Goal: Check status: Check status

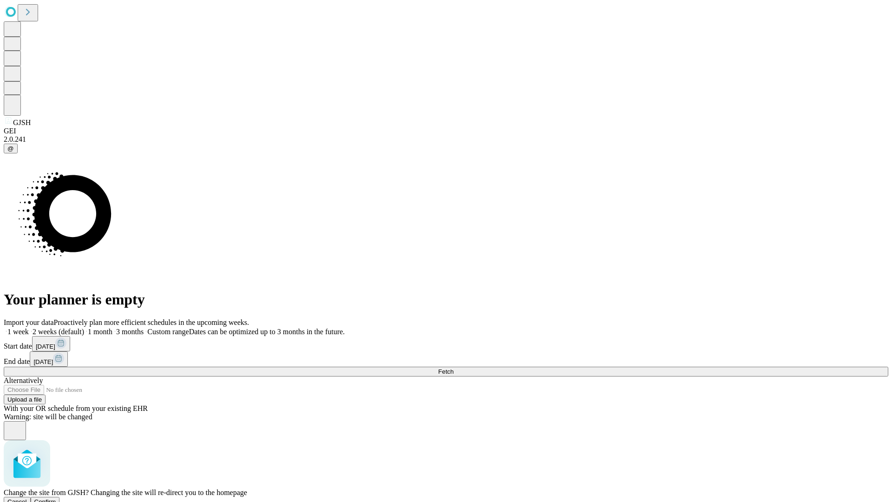
click at [56, 498] on span "Confirm" at bounding box center [45, 501] width 22 height 7
click at [29, 327] on label "1 week" at bounding box center [16, 331] width 25 height 8
click at [453, 368] on span "Fetch" at bounding box center [445, 371] width 15 height 7
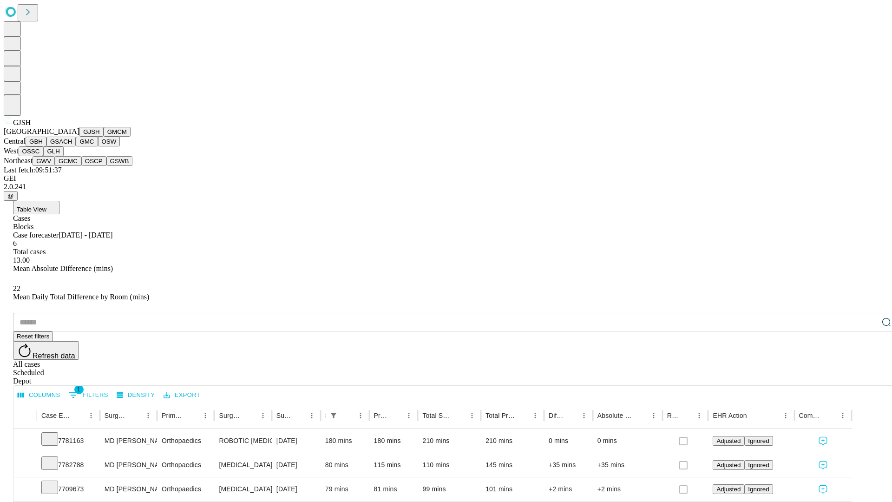
click at [104, 137] on button "GMCM" at bounding box center [117, 132] width 27 height 10
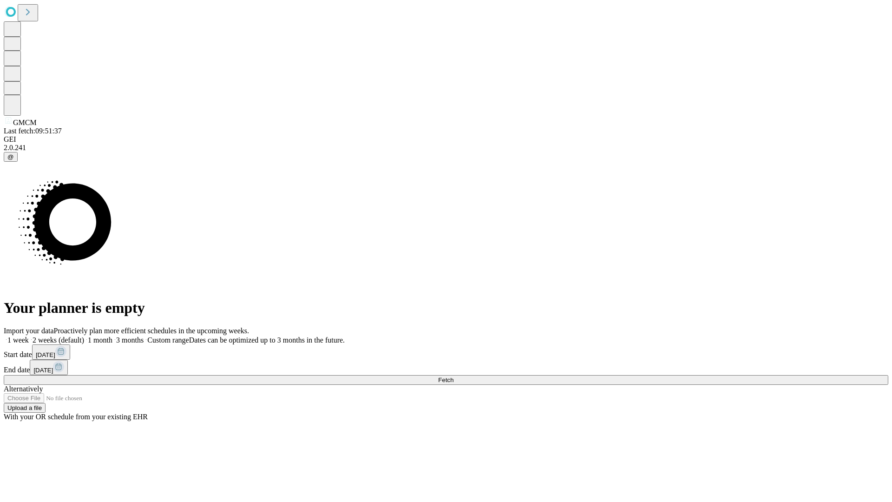
click at [29, 336] on label "1 week" at bounding box center [16, 340] width 25 height 8
click at [453, 376] on span "Fetch" at bounding box center [445, 379] width 15 height 7
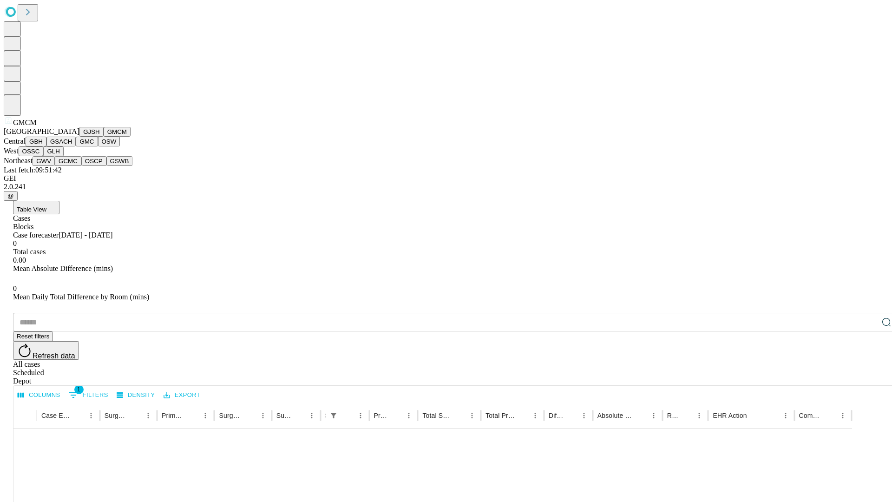
click at [46, 146] on button "GBH" at bounding box center [36, 142] width 21 height 10
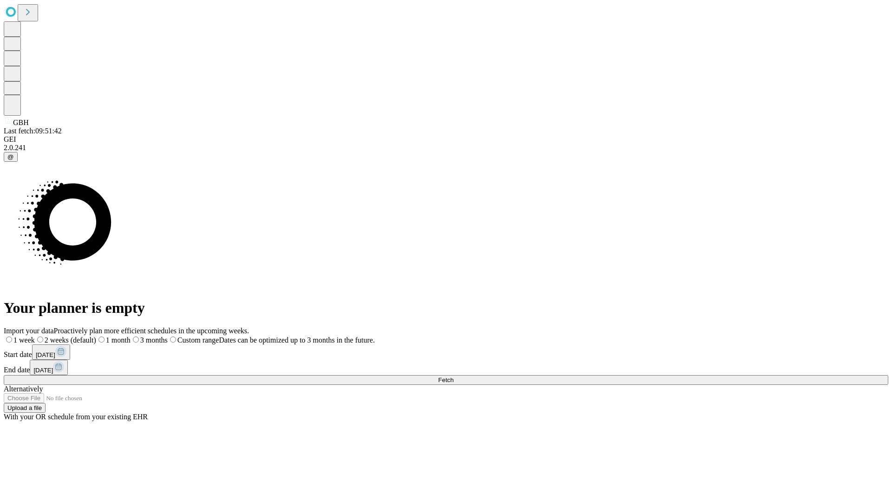
click at [35, 336] on label "1 week" at bounding box center [19, 340] width 31 height 8
click at [453, 376] on span "Fetch" at bounding box center [445, 379] width 15 height 7
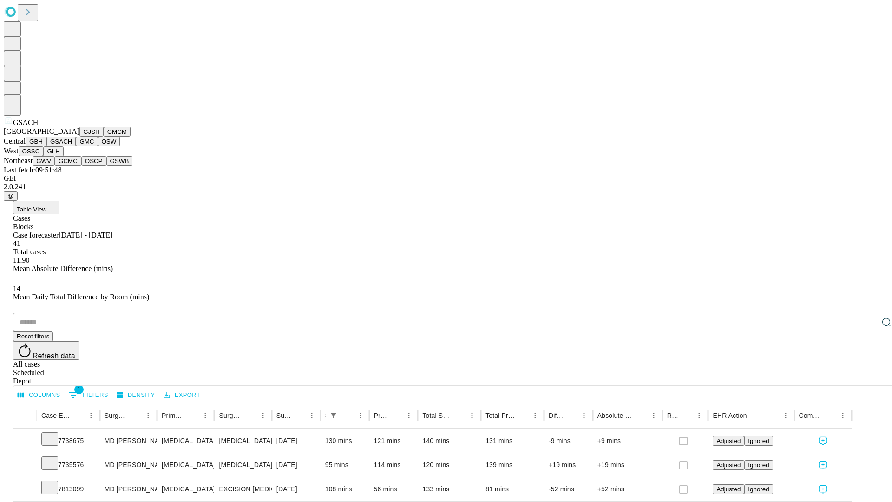
click at [76, 146] on button "GMC" at bounding box center [87, 142] width 22 height 10
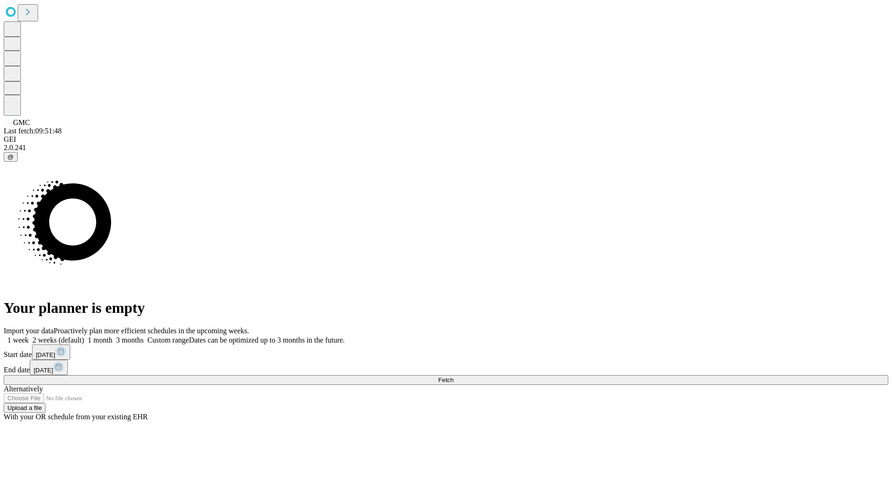
click at [29, 336] on label "1 week" at bounding box center [16, 340] width 25 height 8
click at [453, 376] on span "Fetch" at bounding box center [445, 379] width 15 height 7
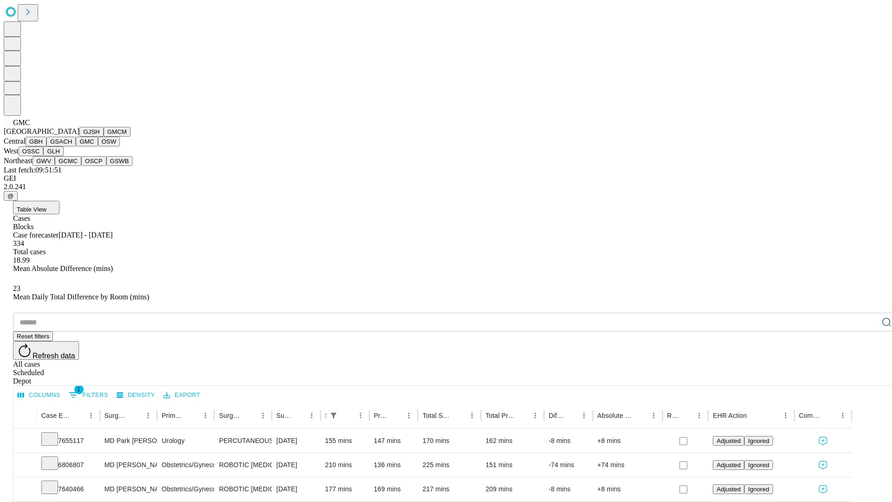
click at [98, 146] on button "OSW" at bounding box center [109, 142] width 22 height 10
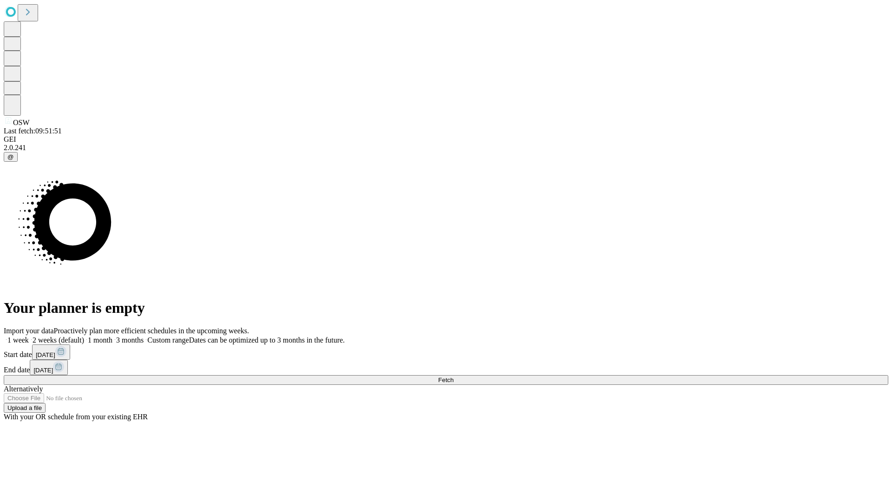
click at [29, 336] on label "1 week" at bounding box center [16, 340] width 25 height 8
click at [453, 376] on span "Fetch" at bounding box center [445, 379] width 15 height 7
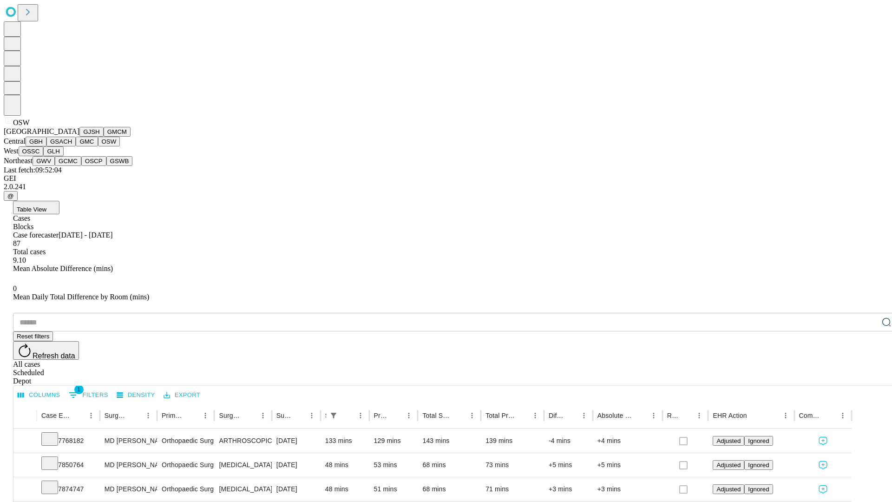
click at [44, 156] on button "OSSC" at bounding box center [31, 151] width 25 height 10
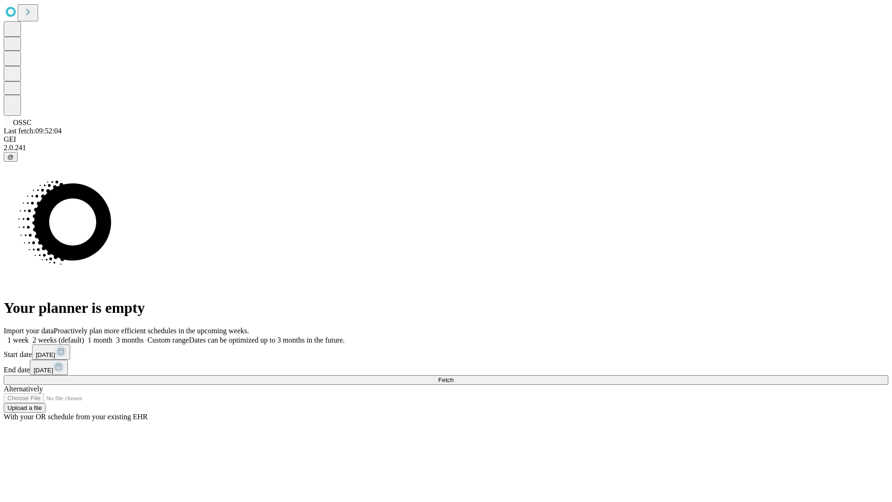
click at [29, 336] on label "1 week" at bounding box center [16, 340] width 25 height 8
click at [453, 376] on span "Fetch" at bounding box center [445, 379] width 15 height 7
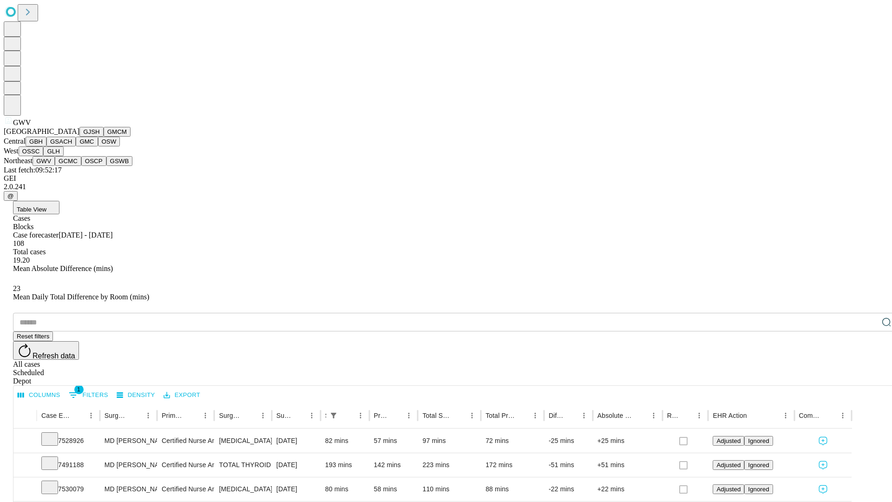
click at [72, 166] on button "GCMC" at bounding box center [68, 161] width 26 height 10
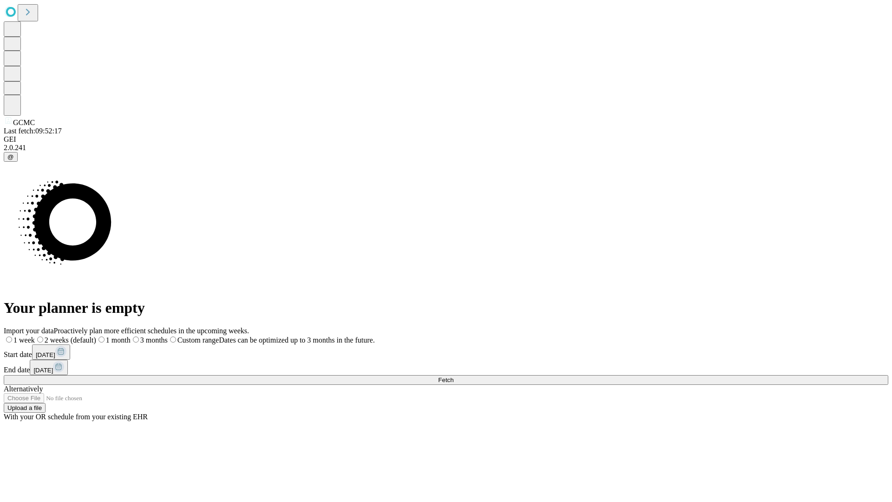
click at [35, 336] on label "1 week" at bounding box center [19, 340] width 31 height 8
click at [453, 376] on span "Fetch" at bounding box center [445, 379] width 15 height 7
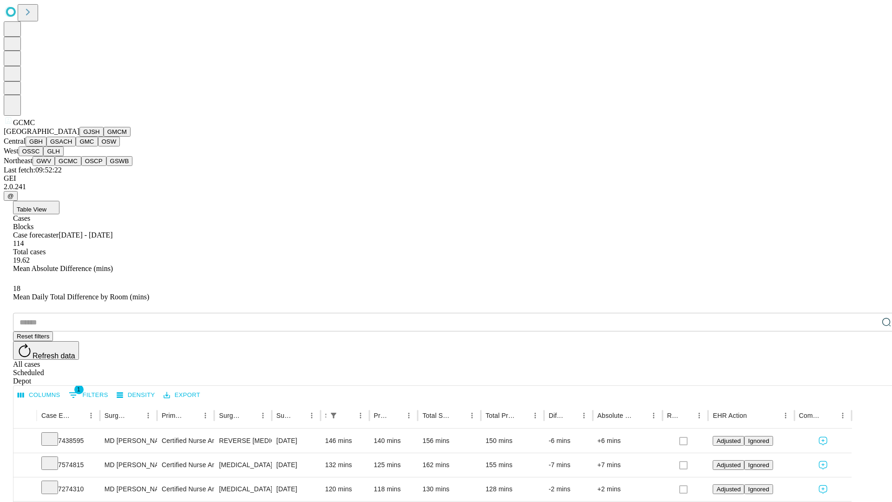
click at [81, 166] on button "OSCP" at bounding box center [93, 161] width 25 height 10
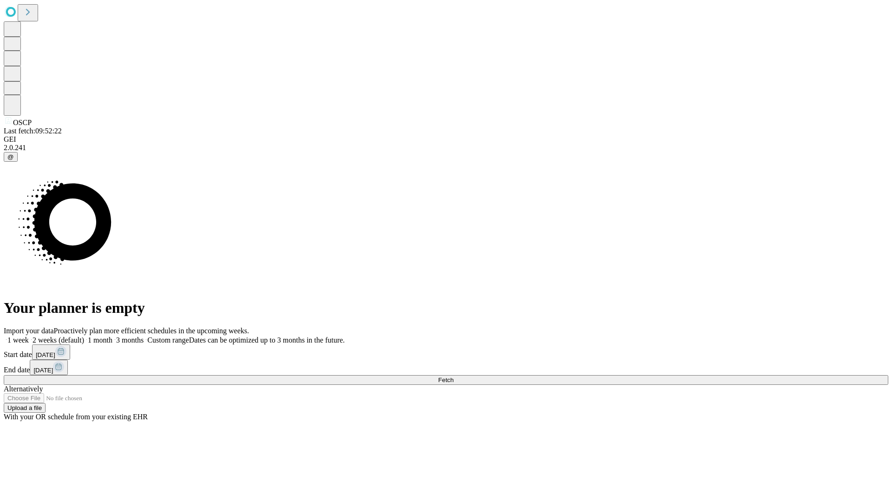
click at [29, 336] on label "1 week" at bounding box center [16, 340] width 25 height 8
click at [453, 376] on span "Fetch" at bounding box center [445, 379] width 15 height 7
